Goal: Transaction & Acquisition: Purchase product/service

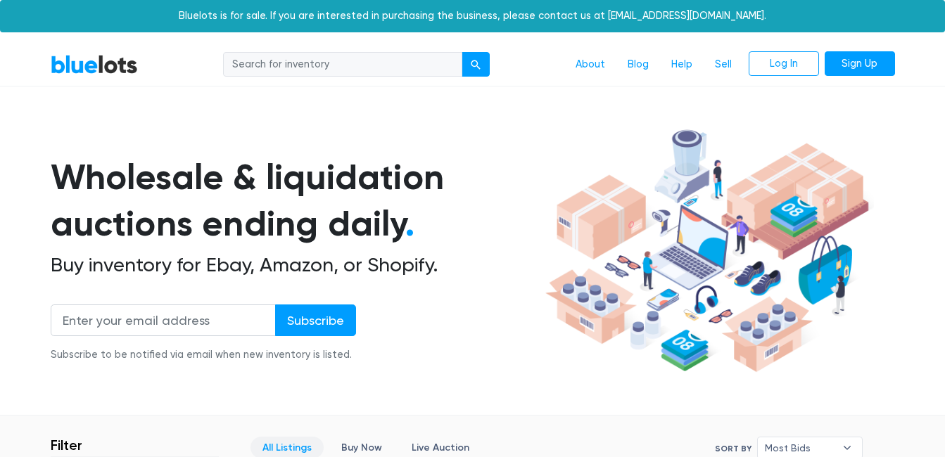
click at [358, 63] on input "search" at bounding box center [342, 64] width 239 height 25
type input "pillow"
click at [462, 52] on button "submit" at bounding box center [476, 64] width 28 height 25
click at [315, 68] on input "search" at bounding box center [342, 64] width 239 height 25
type input "swim"
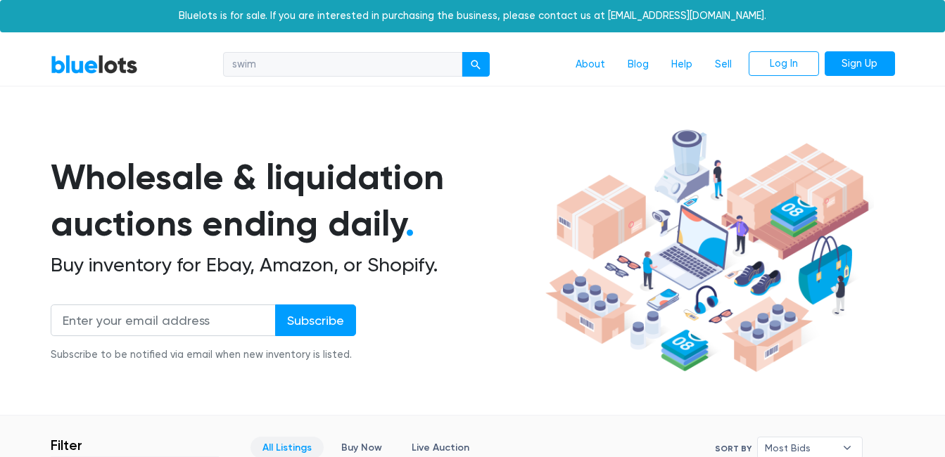
click at [462, 52] on button "submit" at bounding box center [476, 64] width 28 height 25
click at [396, 74] on input "search" at bounding box center [342, 64] width 239 height 25
type input "trainers"
click at [462, 52] on button "submit" at bounding box center [476, 64] width 28 height 25
